Goal: Information Seeking & Learning: Learn about a topic

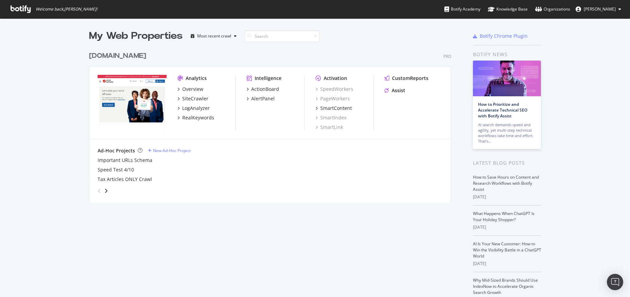
scroll to position [292, 620]
click at [187, 98] on div "SiteCrawler" at bounding box center [195, 98] width 26 height 7
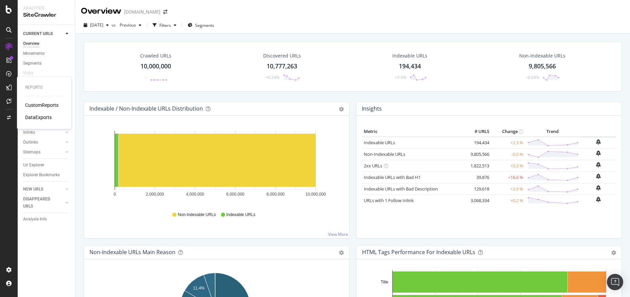
click at [43, 118] on div "DataExports" at bounding box center [38, 117] width 27 height 7
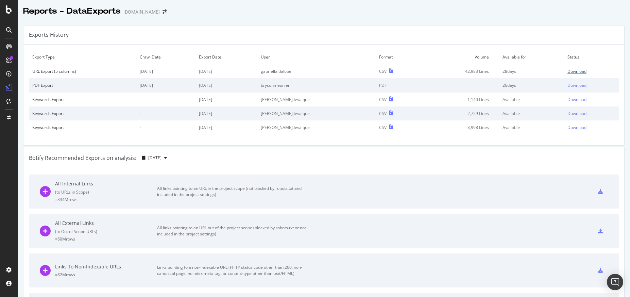
click at [567, 71] on div "Download" at bounding box center [576, 71] width 19 height 6
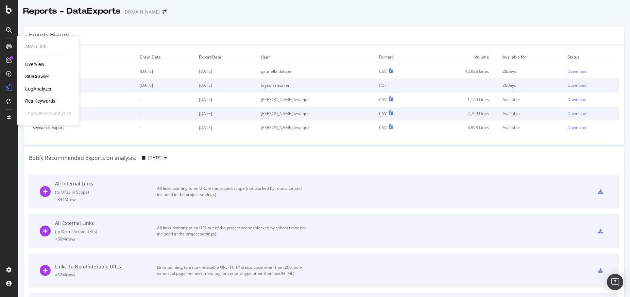
click at [41, 88] on div "LogAnalyzer" at bounding box center [38, 88] width 27 height 7
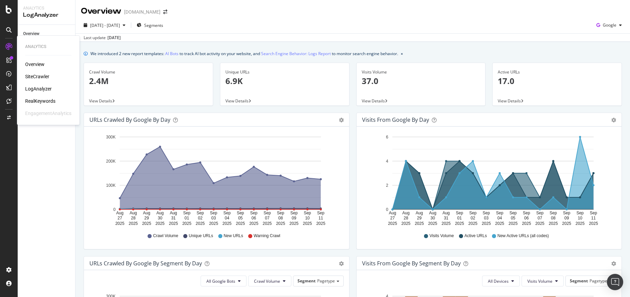
click at [45, 76] on div "SiteCrawler" at bounding box center [37, 76] width 24 height 7
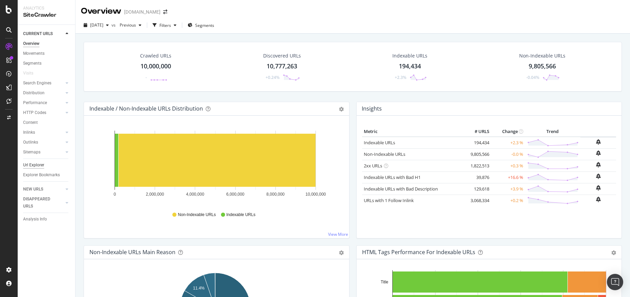
click at [35, 164] on div "Url Explorer" at bounding box center [33, 164] width 21 height 7
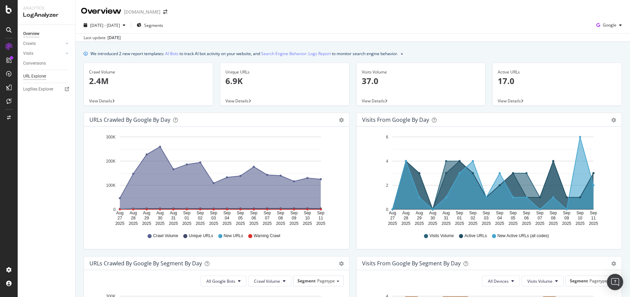
click at [42, 75] on div "URL Explorer" at bounding box center [34, 76] width 23 height 7
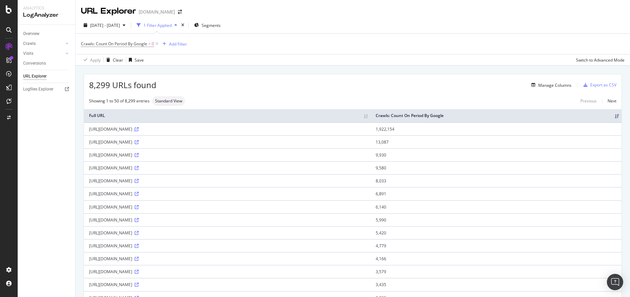
click at [139, 127] on icon at bounding box center [137, 129] width 4 height 4
